Goal: Complete application form

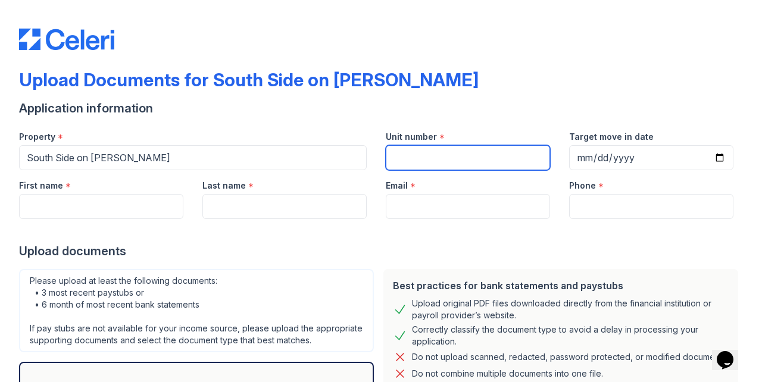
click at [449, 161] on input "Unit number" at bounding box center [468, 157] width 164 height 25
type input "611"
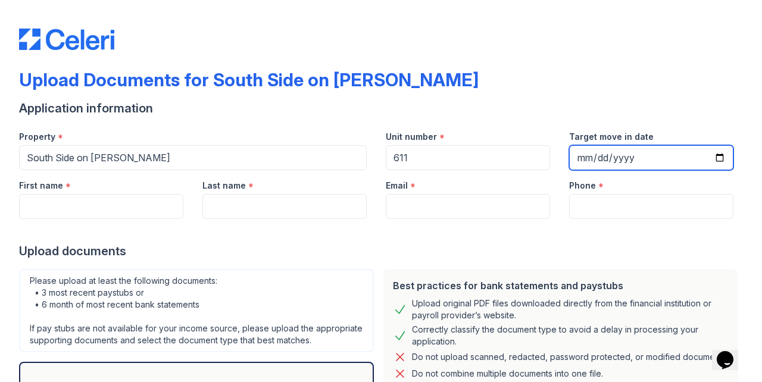
click at [632, 159] on input "Target move in date" at bounding box center [651, 157] width 164 height 25
click at [588, 158] on input "Target move in date" at bounding box center [651, 157] width 164 height 25
type input "[DATE]"
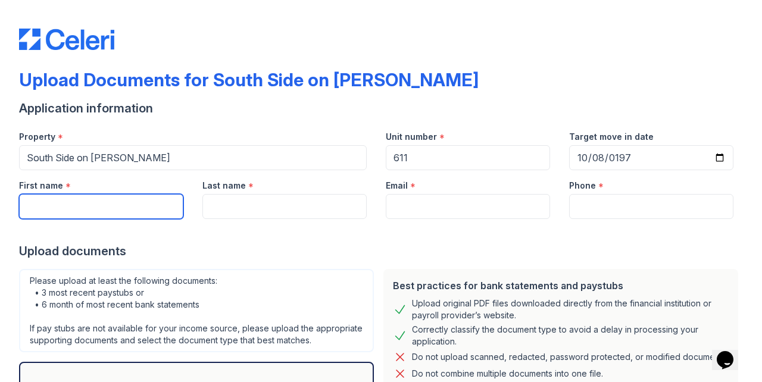
click at [163, 207] on input "First name" at bounding box center [101, 206] width 164 height 25
type input "Taish"
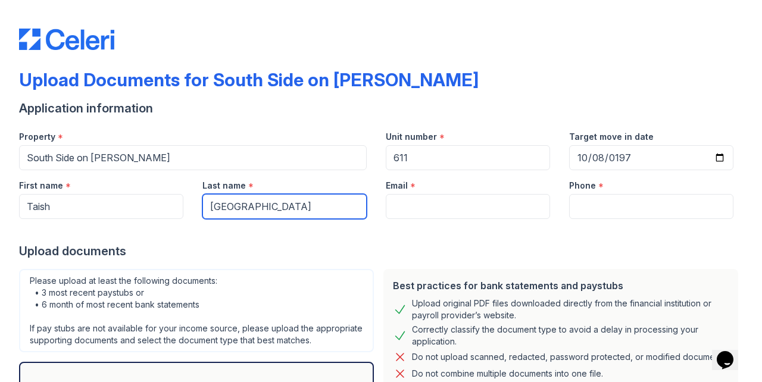
type input "Rochester"
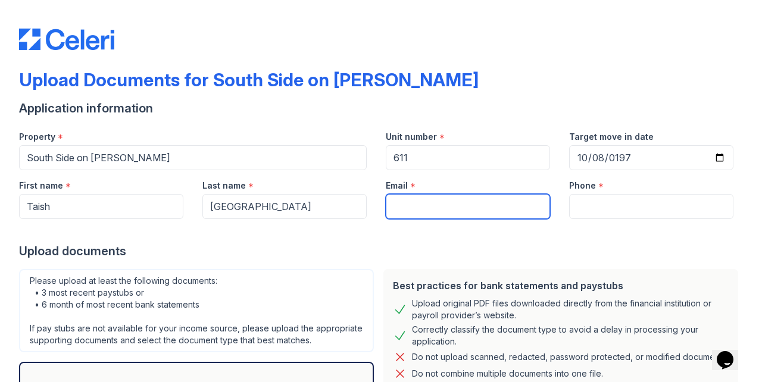
click at [452, 206] on input "Email" at bounding box center [468, 206] width 164 height 25
type input "trochester18@gmail.com"
type input "9176426212"
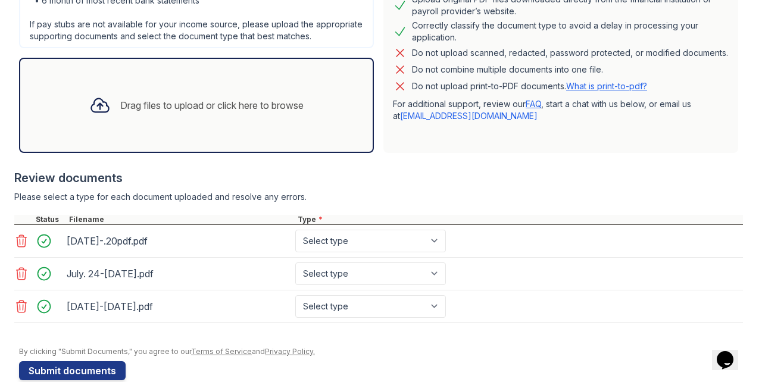
scroll to position [324, 0]
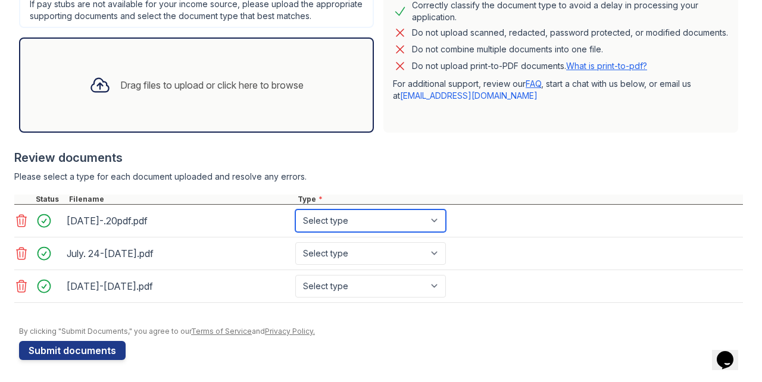
click at [436, 227] on select "Select type Paystub Bank Statement Offer Letter Tax Documents Benefit Award Let…" at bounding box center [370, 221] width 151 height 23
select select "paystub"
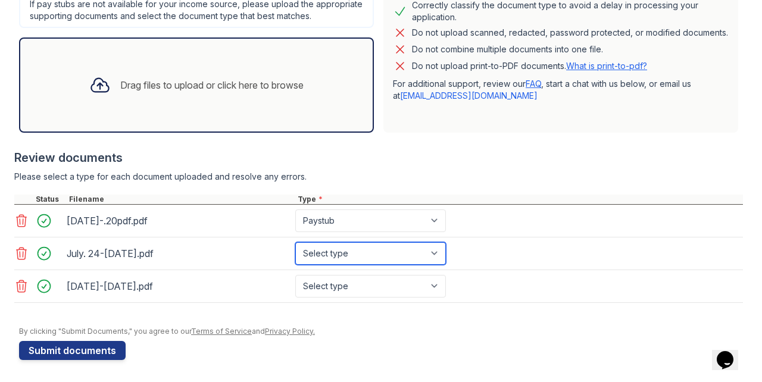
click at [436, 252] on select "Select type Paystub Bank Statement Offer Letter Tax Documents Benefit Award Let…" at bounding box center [370, 253] width 151 height 23
select select "paystub"
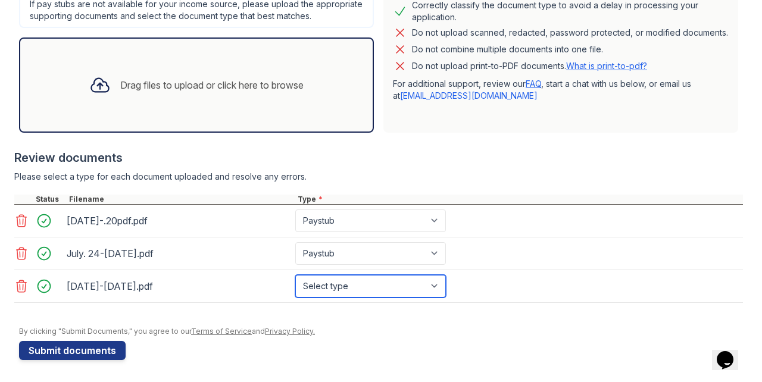
click at [435, 284] on select "Select type Paystub Bank Statement Offer Letter Tax Documents Benefit Award Let…" at bounding box center [370, 286] width 151 height 23
select select "paystub"
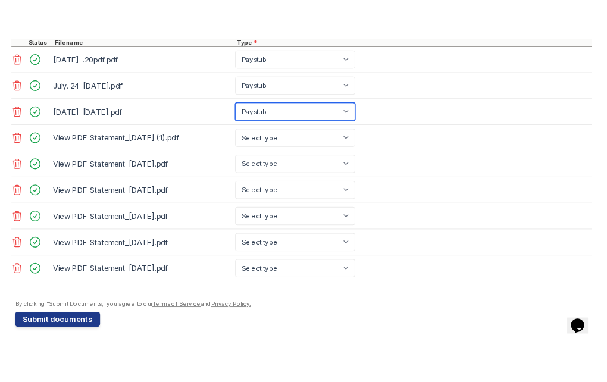
scroll to position [523, 0]
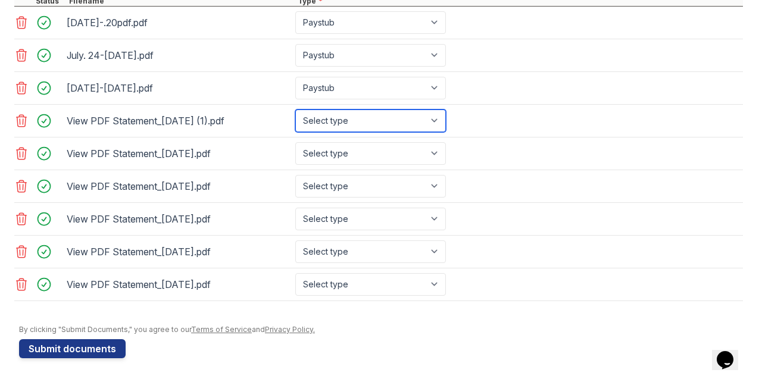
click at [412, 123] on select "Select type Paystub Bank Statement Offer Letter Tax Documents Benefit Award Let…" at bounding box center [370, 121] width 151 height 23
select select "bank_statement"
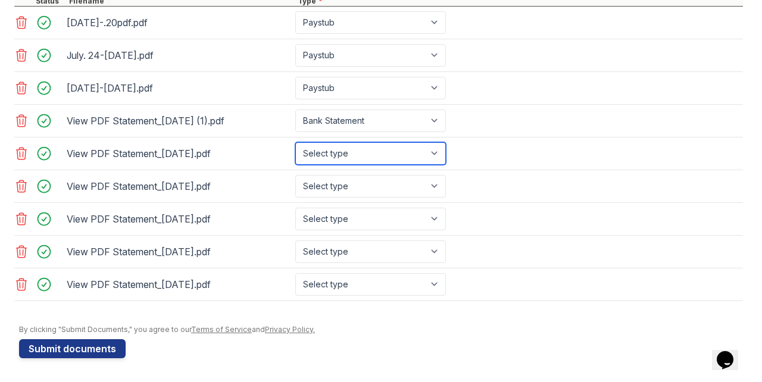
click at [407, 153] on select "Select type Paystub Bank Statement Offer Letter Tax Documents Benefit Award Let…" at bounding box center [370, 153] width 151 height 23
select select "bank_statement"
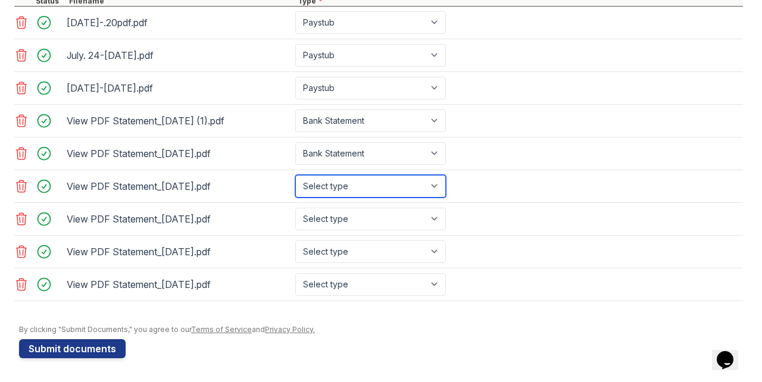
click at [405, 189] on select "Select type Paystub Bank Statement Offer Letter Tax Documents Benefit Award Let…" at bounding box center [370, 186] width 151 height 23
select select "bank_statement"
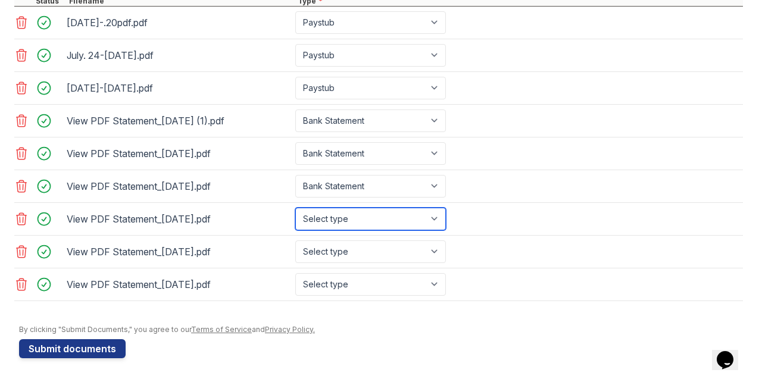
click at [405, 221] on select "Select type Paystub Bank Statement Offer Letter Tax Documents Benefit Award Let…" at bounding box center [370, 219] width 151 height 23
select select "bank_statement"
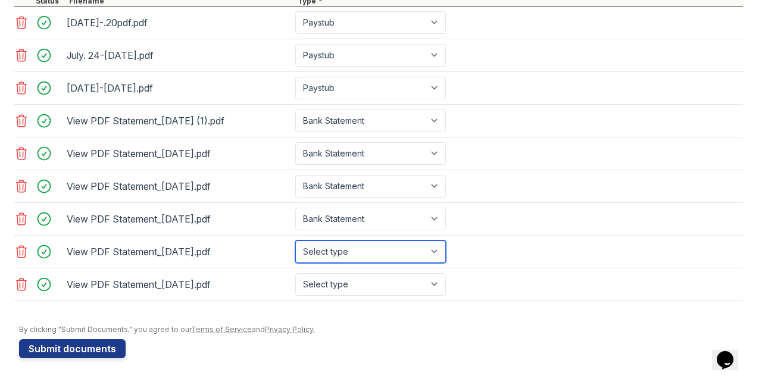
click at [405, 255] on select "Select type Paystub Bank Statement Offer Letter Tax Documents Benefit Award Let…" at bounding box center [370, 251] width 151 height 23
select select "bank_statement"
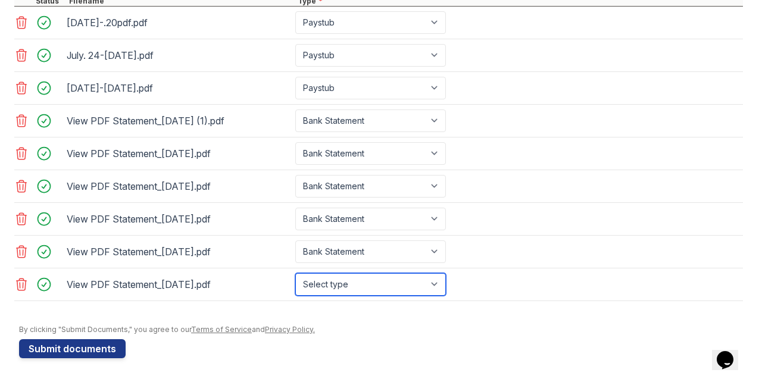
click at [403, 286] on select "Select type Paystub Bank Statement Offer Letter Tax Documents Benefit Award Let…" at bounding box center [370, 284] width 151 height 23
select select "bank_statement"
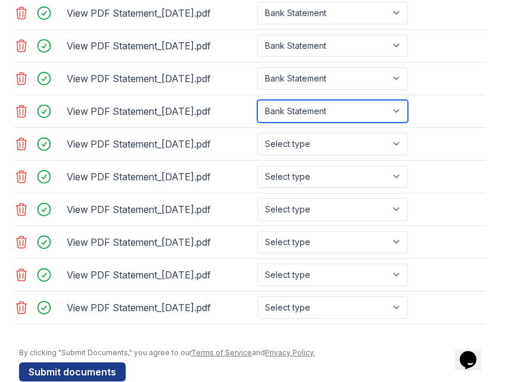
scroll to position [864, 0]
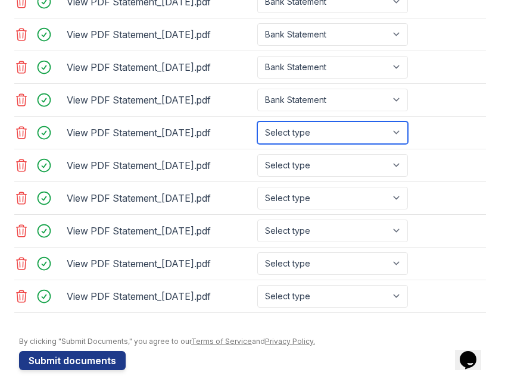
click at [331, 126] on select "Select type Paystub Bank Statement Offer Letter Tax Documents Benefit Award Let…" at bounding box center [332, 132] width 151 height 23
select select "bank_statement"
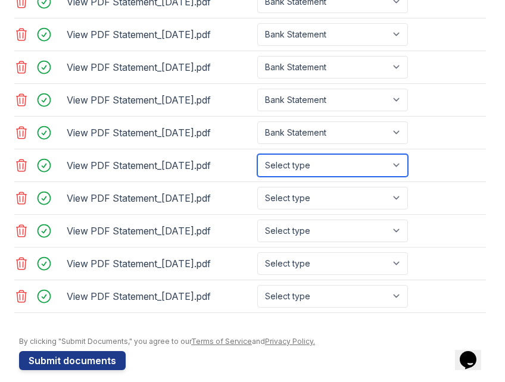
click at [330, 154] on select "Select type Paystub Bank Statement Offer Letter Tax Documents Benefit Award Let…" at bounding box center [332, 165] width 151 height 23
select select "bank_statement"
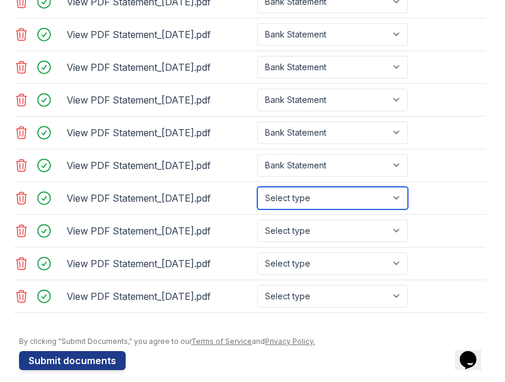
click at [329, 192] on select "Select type Paystub Bank Statement Offer Letter Tax Documents Benefit Award Let…" at bounding box center [332, 198] width 151 height 23
select select "bank_statement"
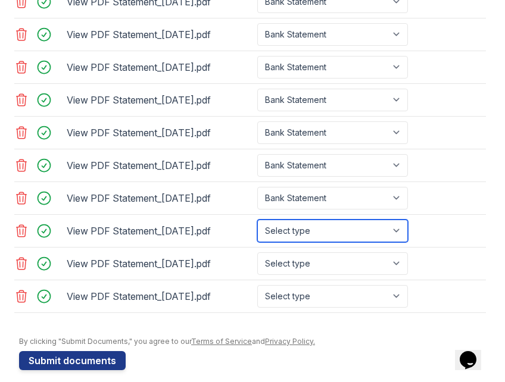
click at [330, 223] on select "Select type Paystub Bank Statement Offer Letter Tax Documents Benefit Award Let…" at bounding box center [332, 231] width 151 height 23
select select "bank_statement"
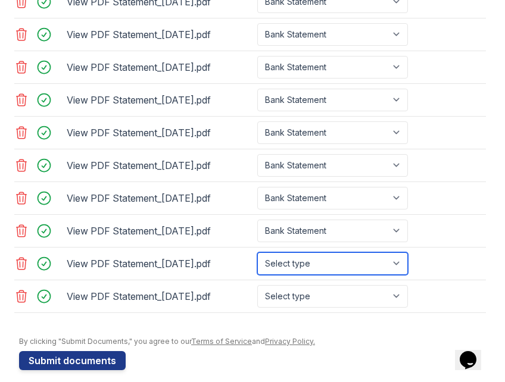
click at [330, 253] on select "Select type Paystub Bank Statement Offer Letter Tax Documents Benefit Award Let…" at bounding box center [332, 263] width 151 height 23
select select "bank_statement"
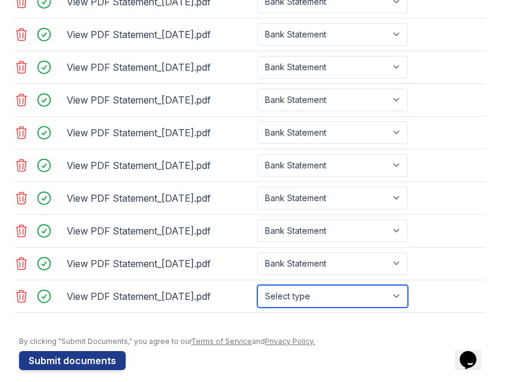
click at [330, 285] on select "Select type Paystub Bank Statement Offer Letter Tax Documents Benefit Award Let…" at bounding box center [332, 296] width 151 height 23
select select "bank_statement"
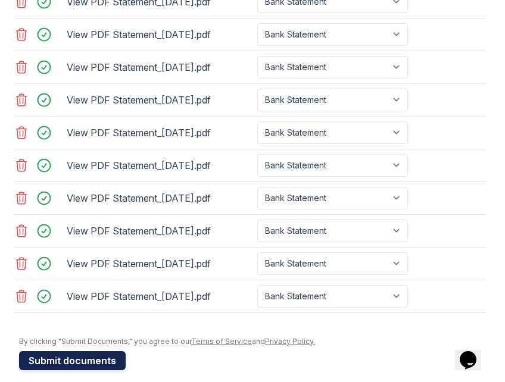
click at [84, 351] on button "Submit documents" at bounding box center [72, 360] width 107 height 19
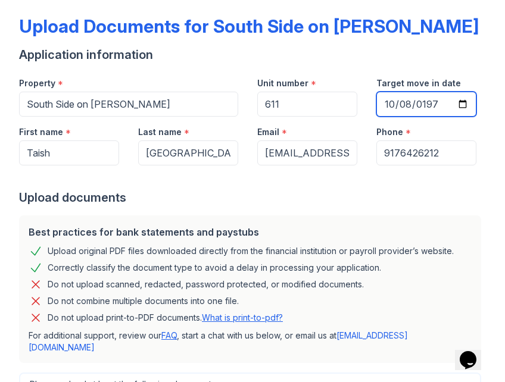
scroll to position [52, 0]
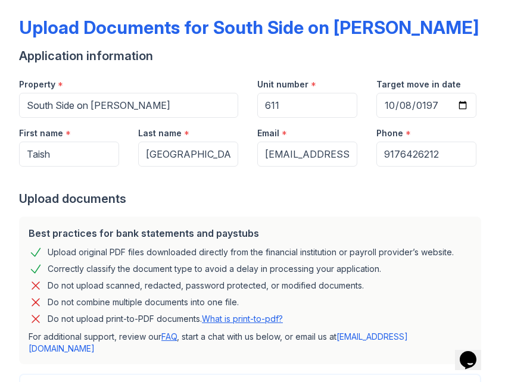
click at [391, 120] on div "Phone *" at bounding box center [426, 130] width 100 height 24
click at [431, 102] on input "1976-11-08" at bounding box center [426, 105] width 100 height 25
click at [405, 107] on input "2025-11-08" at bounding box center [426, 105] width 100 height 25
type input "2025-11-10"
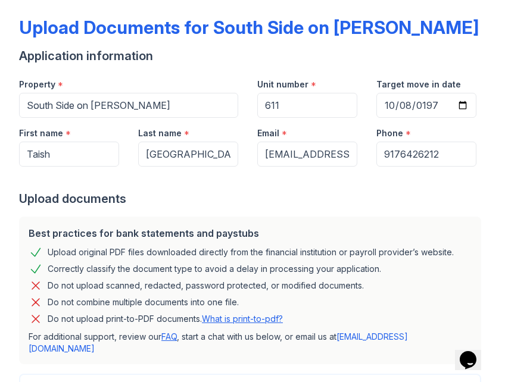
click at [424, 201] on div "Upload documents" at bounding box center [252, 198] width 467 height 17
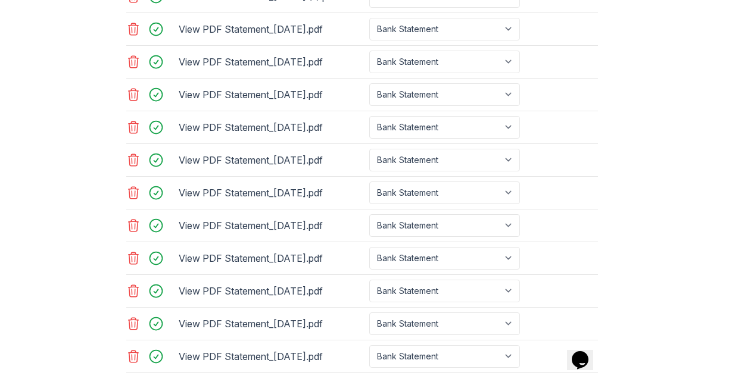
scroll to position [864, 0]
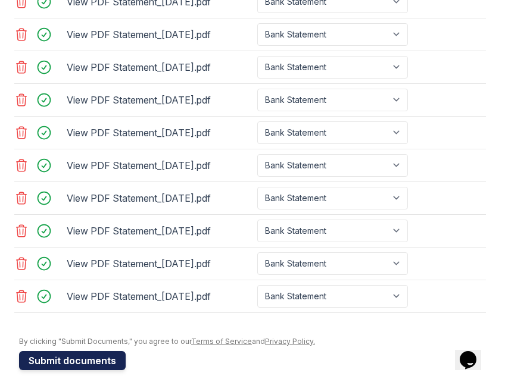
click at [56, 354] on button "Submit documents" at bounding box center [72, 360] width 107 height 19
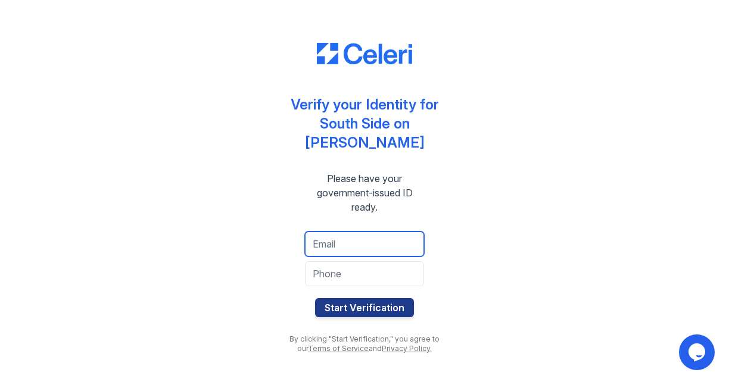
click at [358, 239] on input "email" at bounding box center [364, 244] width 119 height 25
type input "[EMAIL_ADDRESS][DOMAIN_NAME]"
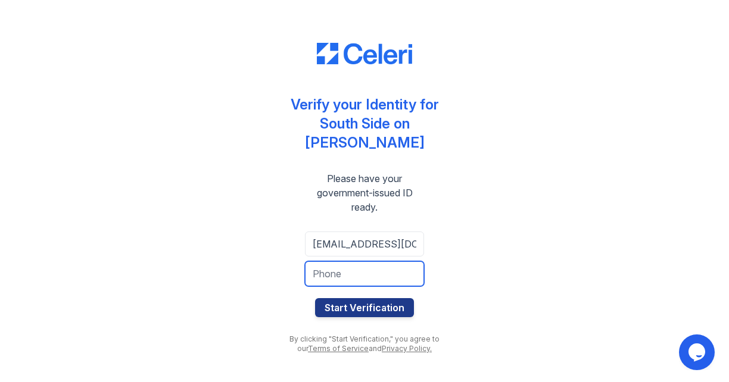
click at [363, 270] on input "tel" at bounding box center [364, 273] width 119 height 25
type input "9176426212"
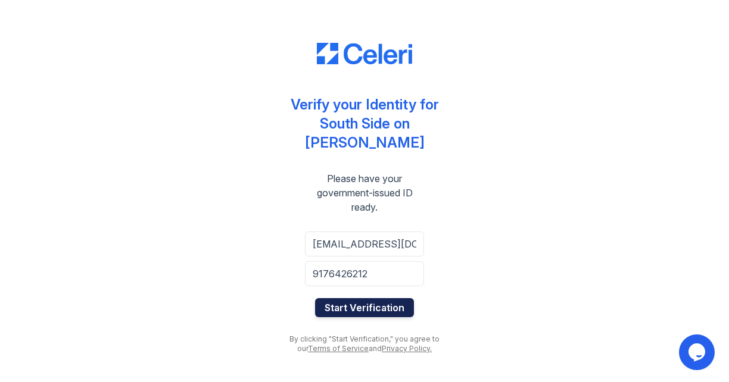
click at [361, 304] on button "Start Verification" at bounding box center [364, 307] width 99 height 19
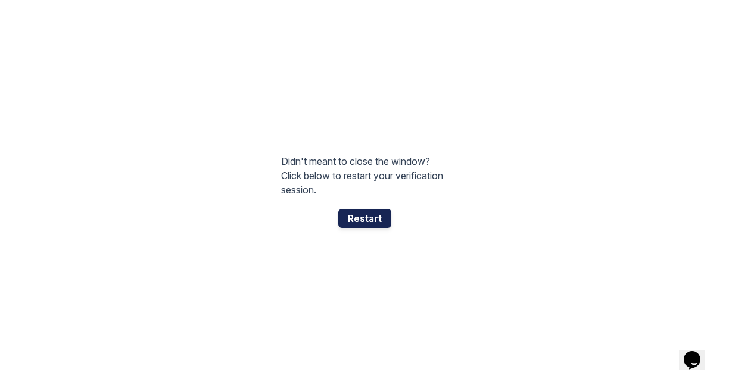
click at [358, 214] on div "Restart" at bounding box center [364, 218] width 53 height 19
